Goal: Navigation & Orientation: Find specific page/section

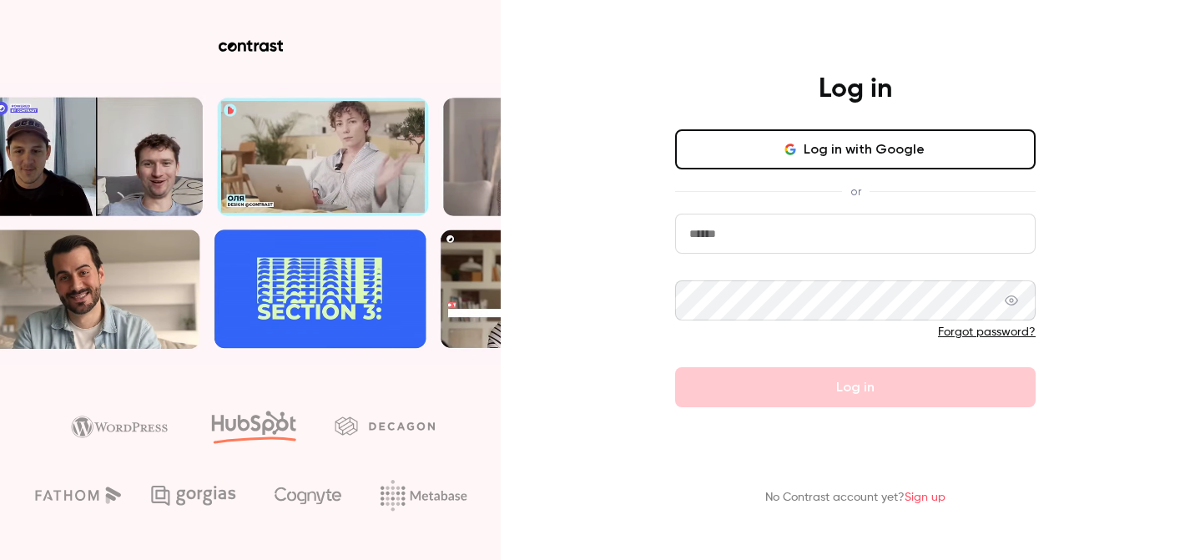
click at [875, 159] on button "Log in with Google" at bounding box center [855, 149] width 361 height 40
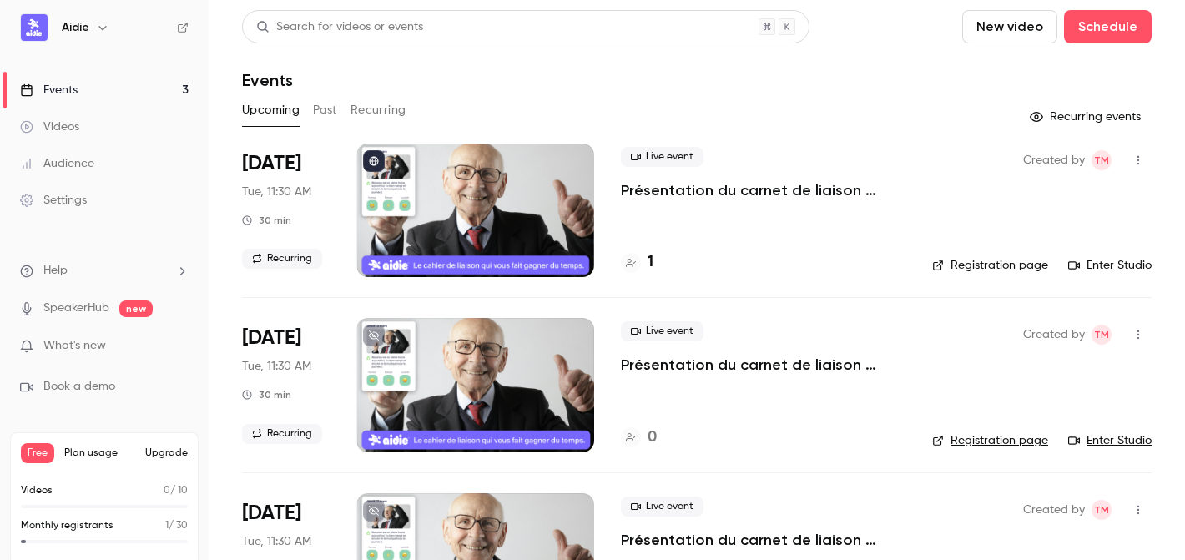
click at [330, 104] on button "Past" at bounding box center [325, 110] width 24 height 27
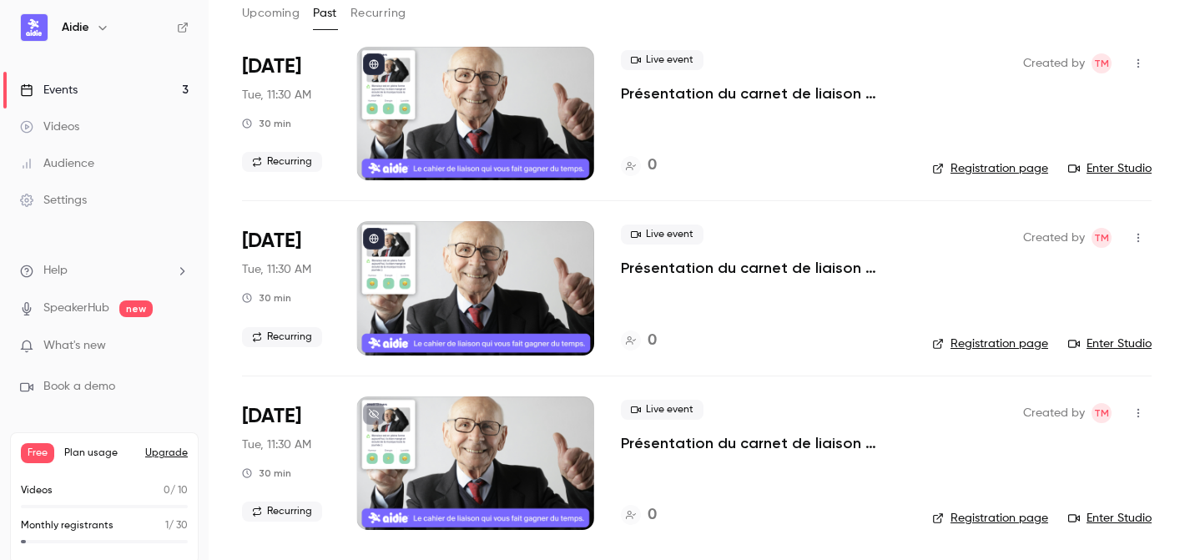
click at [253, 4] on button "Upcoming" at bounding box center [271, 13] width 58 height 27
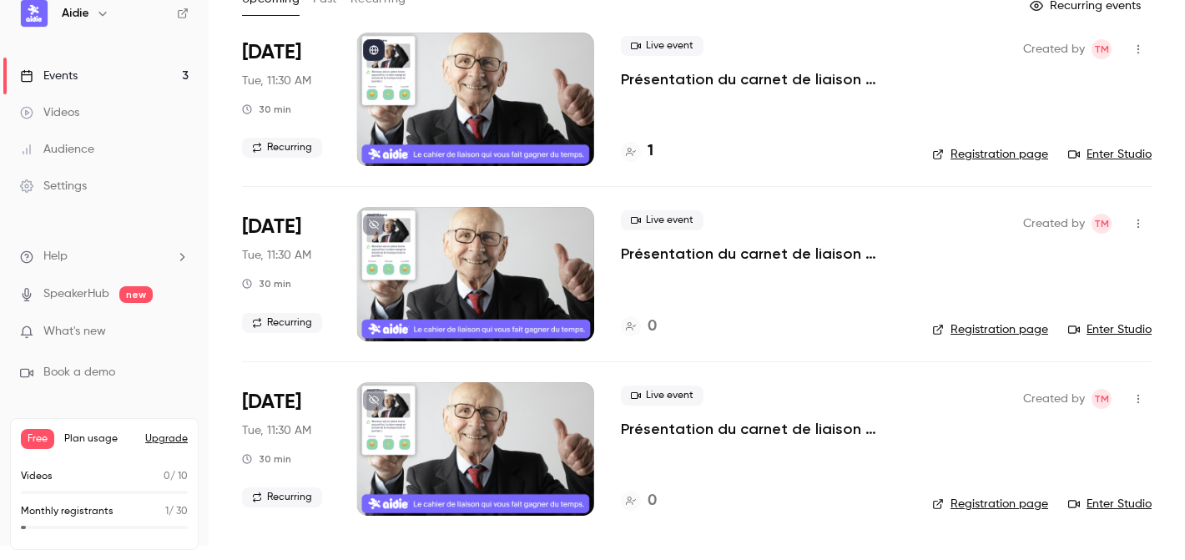
click at [165, 337] on div "What's new" at bounding box center [104, 332] width 169 height 18
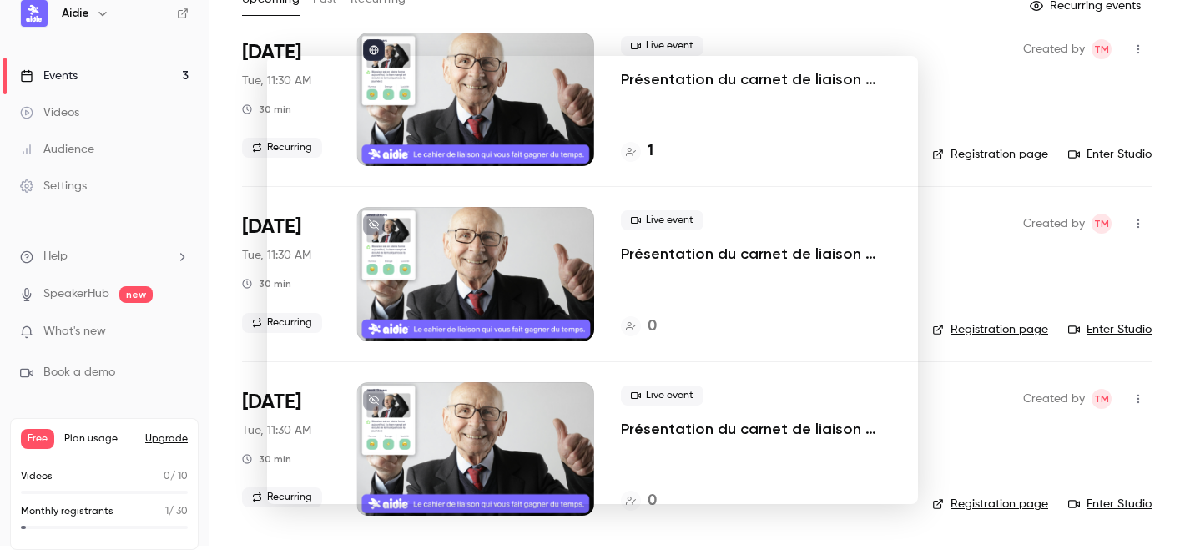
click at [599, 40] on div at bounding box center [592, 280] width 1185 height 560
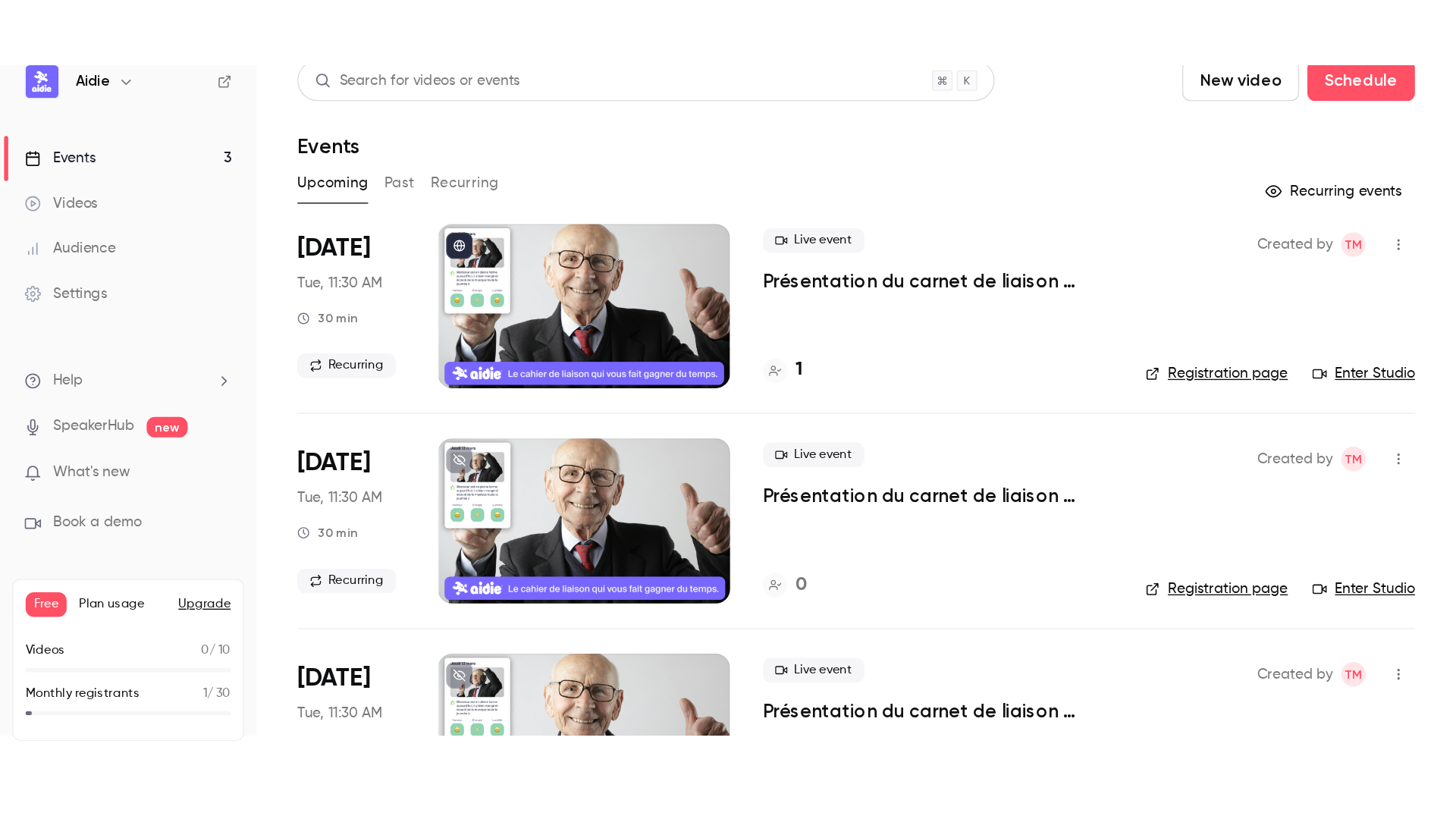
scroll to position [0, 0]
